Goal: Transaction & Acquisition: Download file/media

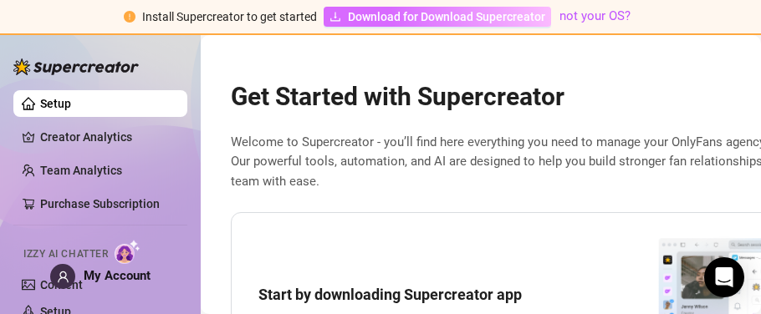
click at [487, 16] on span "Download for Download Supercreator" at bounding box center [446, 17] width 197 height 18
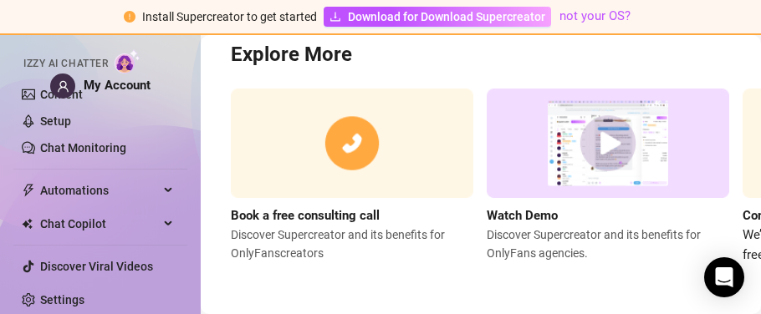
scroll to position [192, 0]
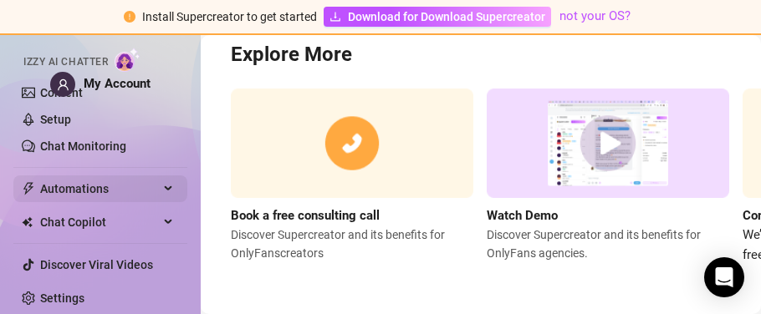
click at [166, 191] on div "Automations" at bounding box center [100, 189] width 174 height 27
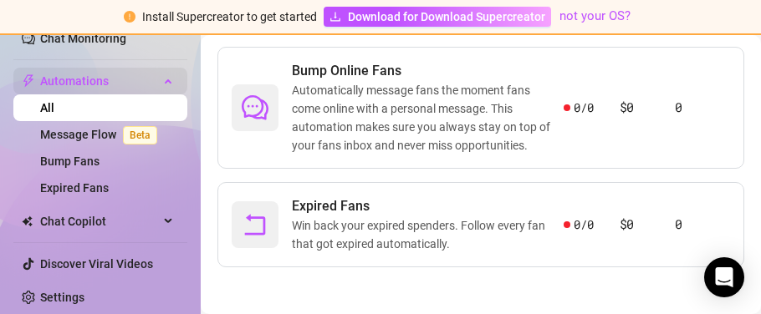
scroll to position [302, 0]
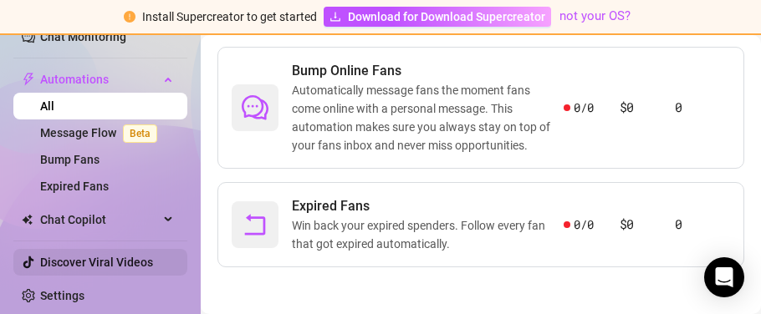
click at [91, 264] on link "Discover Viral Videos" at bounding box center [96, 262] width 113 height 13
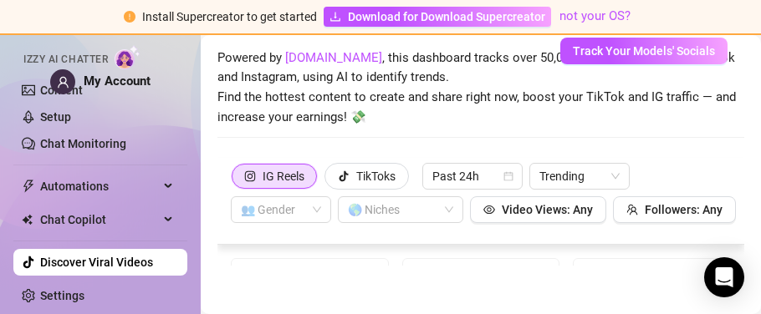
scroll to position [71, 0]
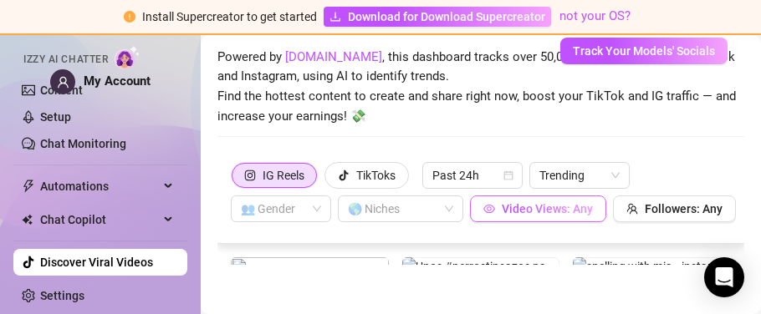
click at [553, 214] on span "Video Views: Any" at bounding box center [547, 208] width 91 height 13
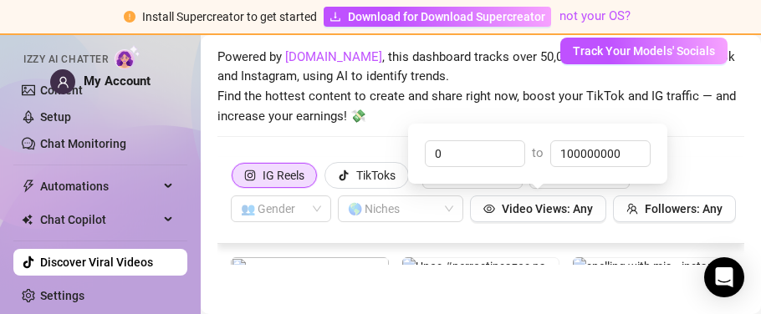
click at [706, 153] on div "Discover Viral Videos Powered by SpyFans.co , this dashboard tracks over 50,000…" at bounding box center [480, 66] width 527 height 181
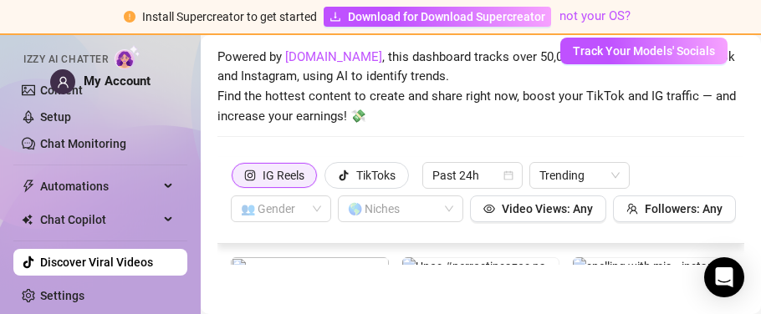
click at [278, 170] on div "IG Reels" at bounding box center [284, 175] width 42 height 25
click at [237, 181] on input "IG Reels" at bounding box center [237, 181] width 0 height 0
click at [291, 166] on div "IG Reels" at bounding box center [284, 175] width 42 height 25
click at [237, 181] on input "IG Reels" at bounding box center [237, 181] width 0 height 0
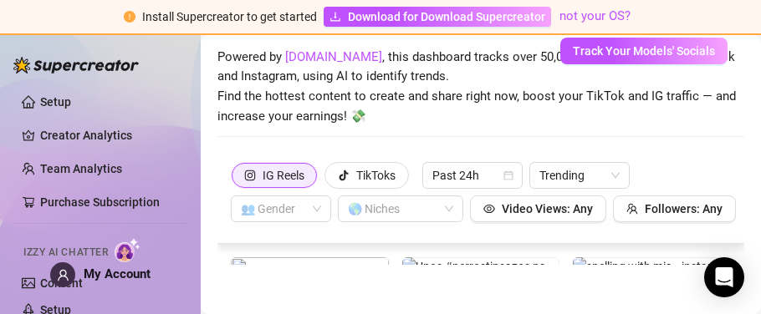
scroll to position [0, 0]
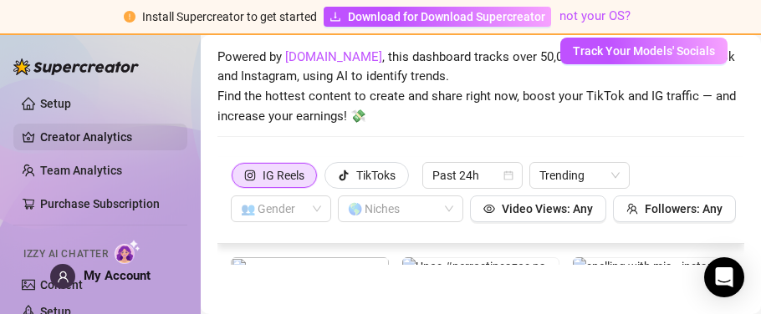
click at [74, 140] on link "Creator Analytics" at bounding box center [107, 137] width 134 height 27
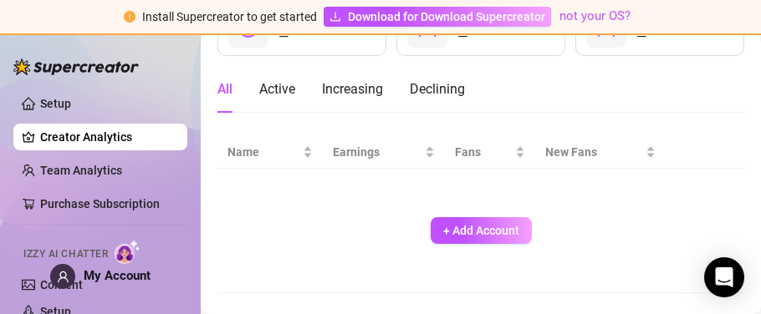
scroll to position [165, 0]
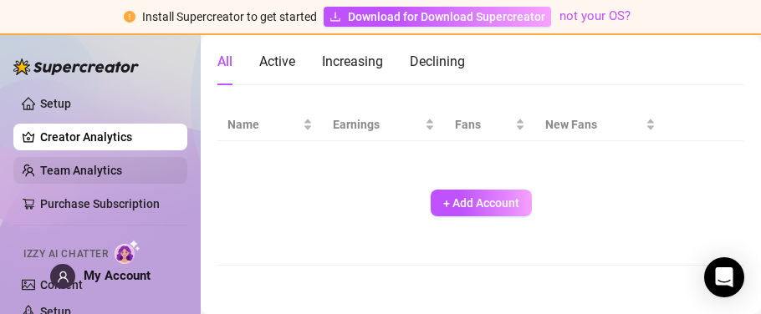
click at [67, 172] on link "Team Analytics" at bounding box center [81, 170] width 82 height 13
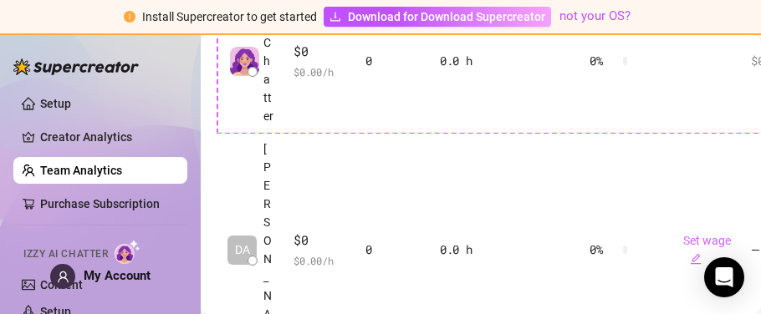
scroll to position [536, 0]
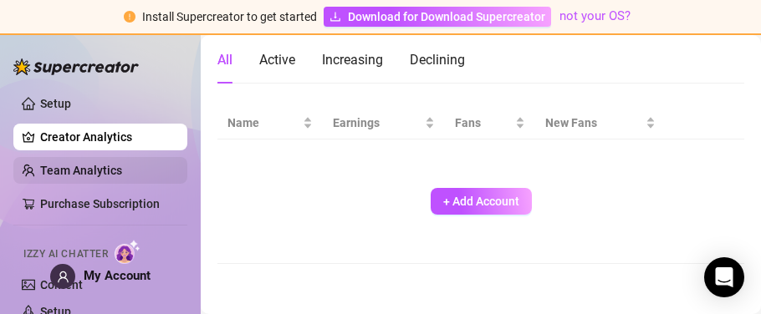
scroll to position [165, 0]
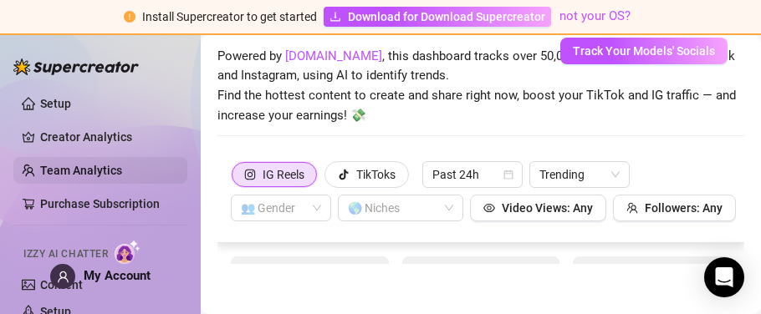
scroll to position [71, 0]
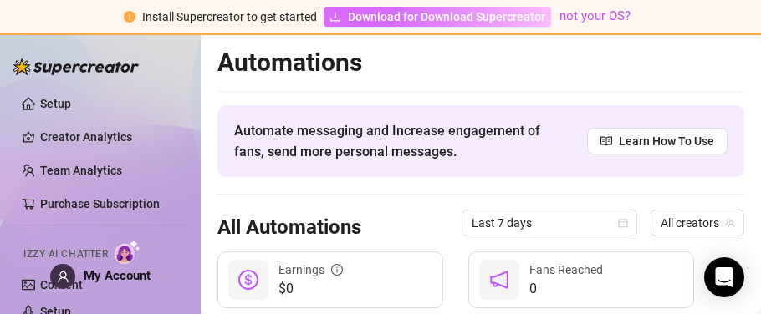
click at [438, 23] on span "Download for Download Supercreator" at bounding box center [446, 17] width 197 height 18
